Goal: Task Accomplishment & Management: Use online tool/utility

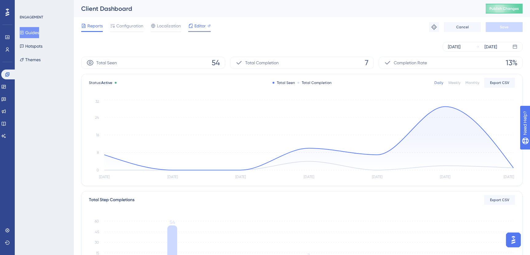
click at [198, 28] on span "Editor" at bounding box center [199, 25] width 11 height 7
click at [198, 26] on span "Editor" at bounding box center [199, 25] width 11 height 7
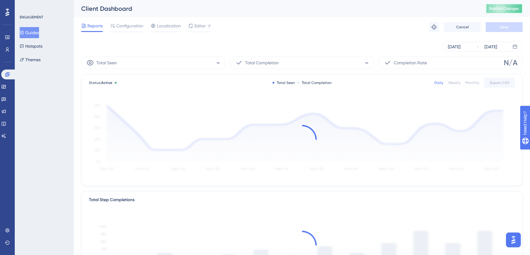
click at [503, 9] on span "Publish Changes" at bounding box center [505, 8] width 30 height 5
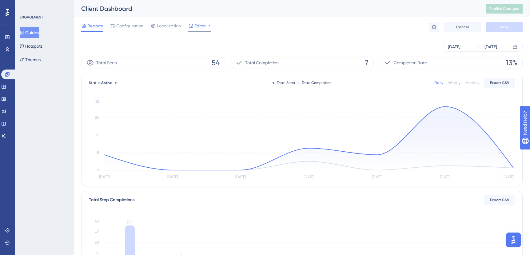
click at [193, 25] on icon at bounding box center [190, 25] width 5 height 5
click at [162, 24] on span "Localization" at bounding box center [169, 25] width 24 height 7
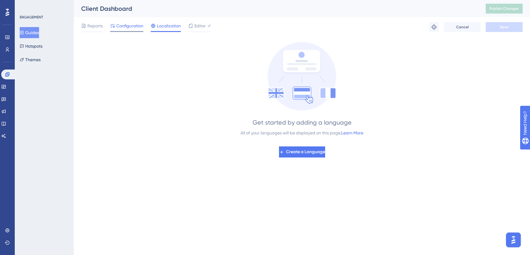
click at [136, 26] on span "Configuration" at bounding box center [129, 25] width 27 height 7
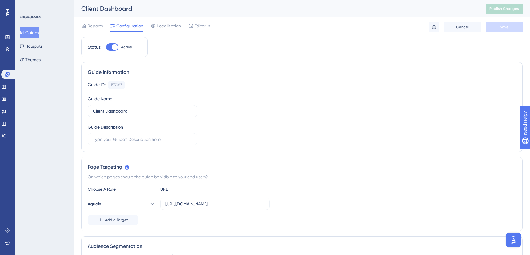
click at [149, 92] on div "Guide ID: 153083 Copy Guide Name Client Dashboard Guide Description" at bounding box center [302, 113] width 429 height 65
click at [144, 112] on input "Client Dashboard" at bounding box center [142, 111] width 99 height 7
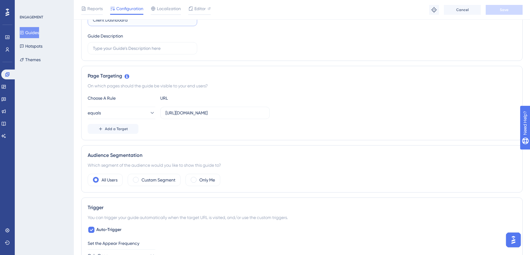
scroll to position [94, 0]
click at [205, 111] on input "[URL][DOMAIN_NAME]" at bounding box center [215, 112] width 99 height 7
click at [217, 111] on input "[URL][DOMAIN_NAME]" at bounding box center [215, 112] width 99 height 7
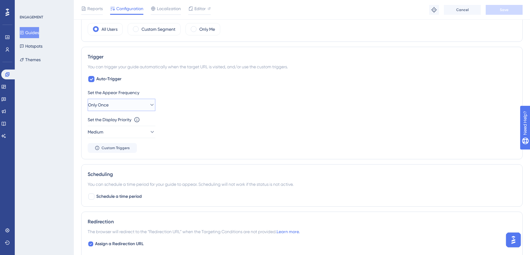
click at [149, 108] on icon at bounding box center [152, 105] width 6 height 6
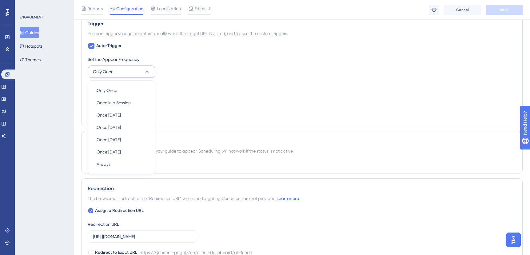
click at [199, 66] on div "Set the Appear Frequency Only Once Only Once Only Once Once in a Session Once i…" at bounding box center [302, 67] width 429 height 22
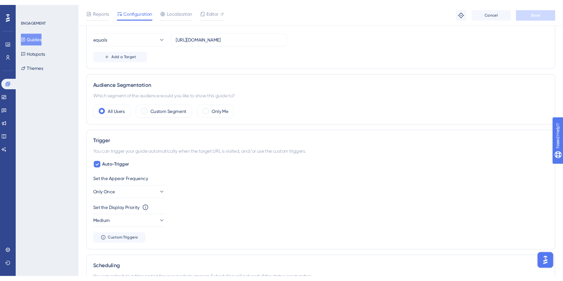
scroll to position [0, 0]
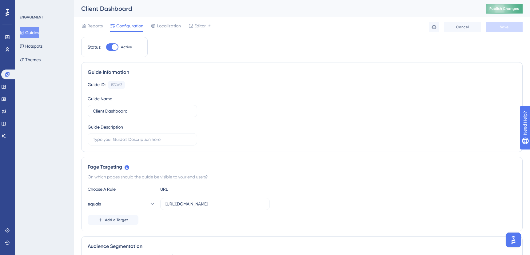
click at [503, 6] on button "Publish Changes" at bounding box center [504, 9] width 37 height 10
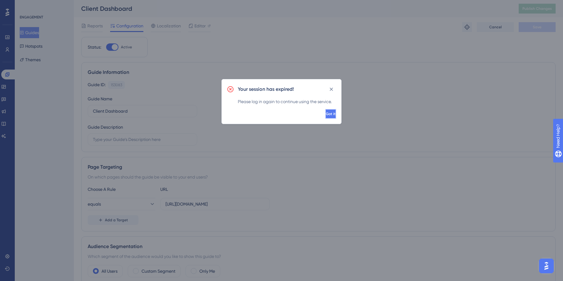
click at [326, 111] on span "Got it" at bounding box center [331, 113] width 10 height 5
